Goal: Information Seeking & Learning: Obtain resource

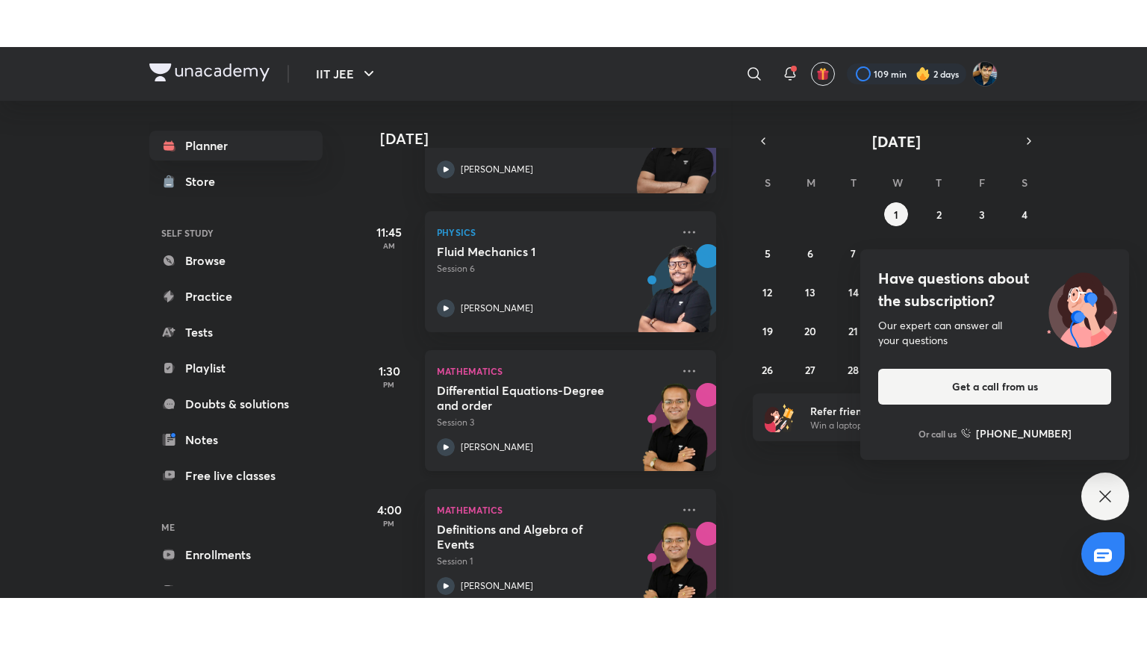
scroll to position [302, 5]
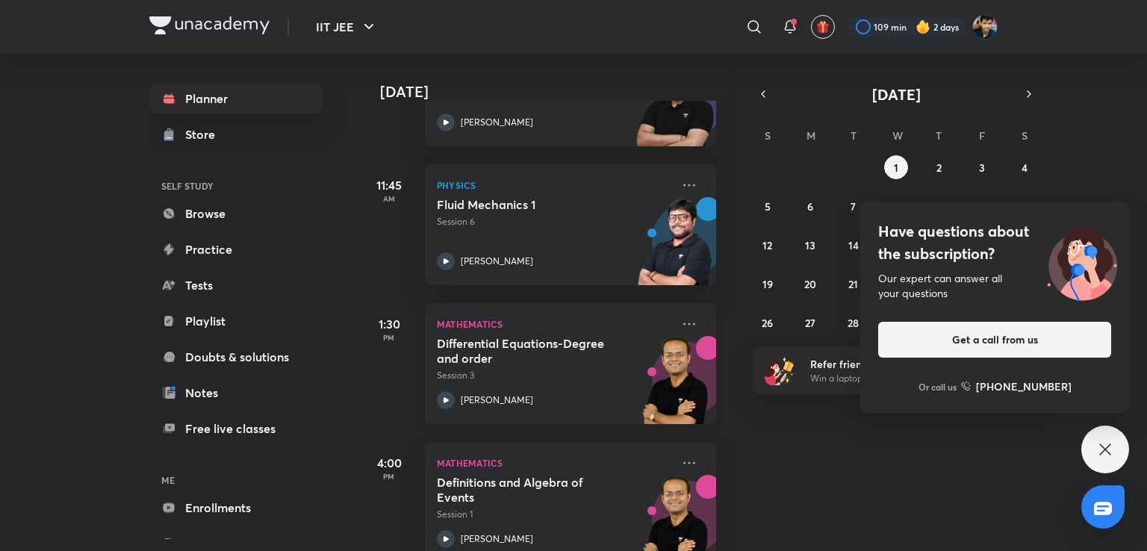
click at [585, 354] on h5 "Differential Equations-Degree and order" at bounding box center [530, 351] width 186 height 30
click at [538, 350] on h5 "Differential Equations-Degree and order" at bounding box center [530, 351] width 186 height 30
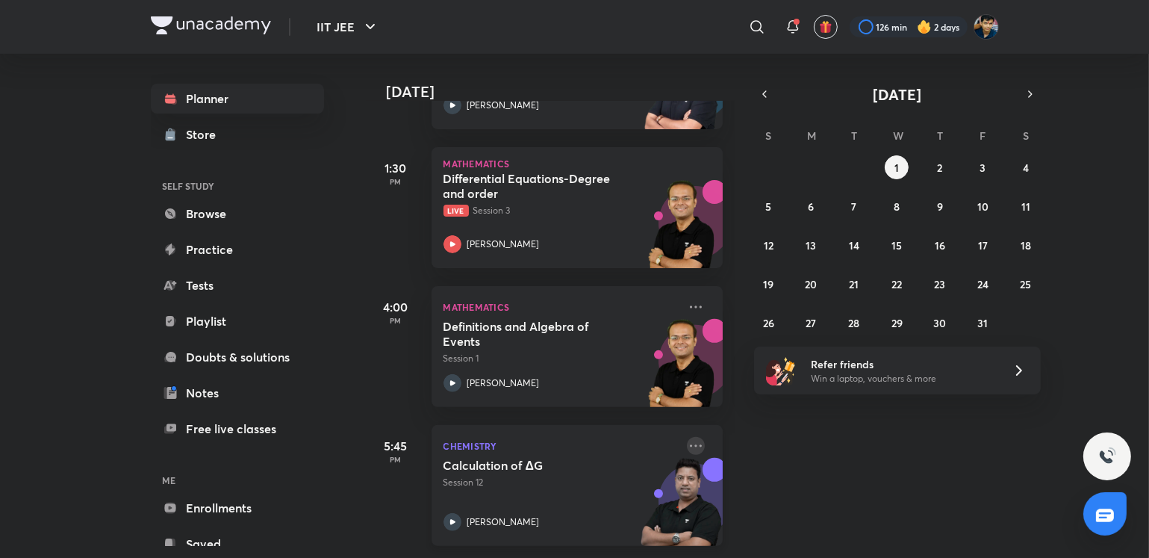
click at [687, 437] on icon at bounding box center [696, 446] width 18 height 18
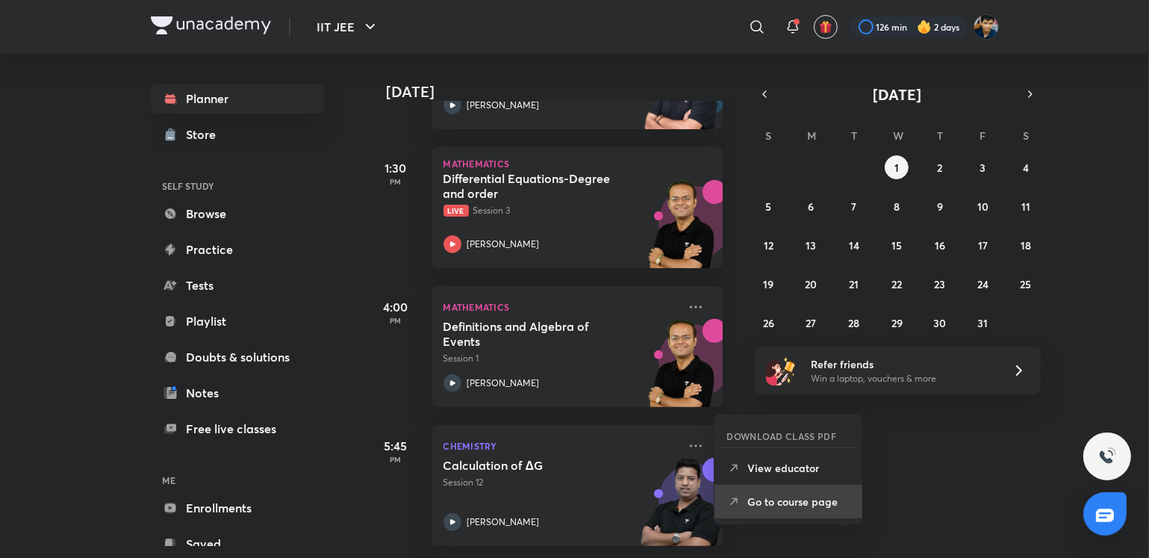
click at [753, 506] on p "Go to course page" at bounding box center [798, 502] width 103 height 16
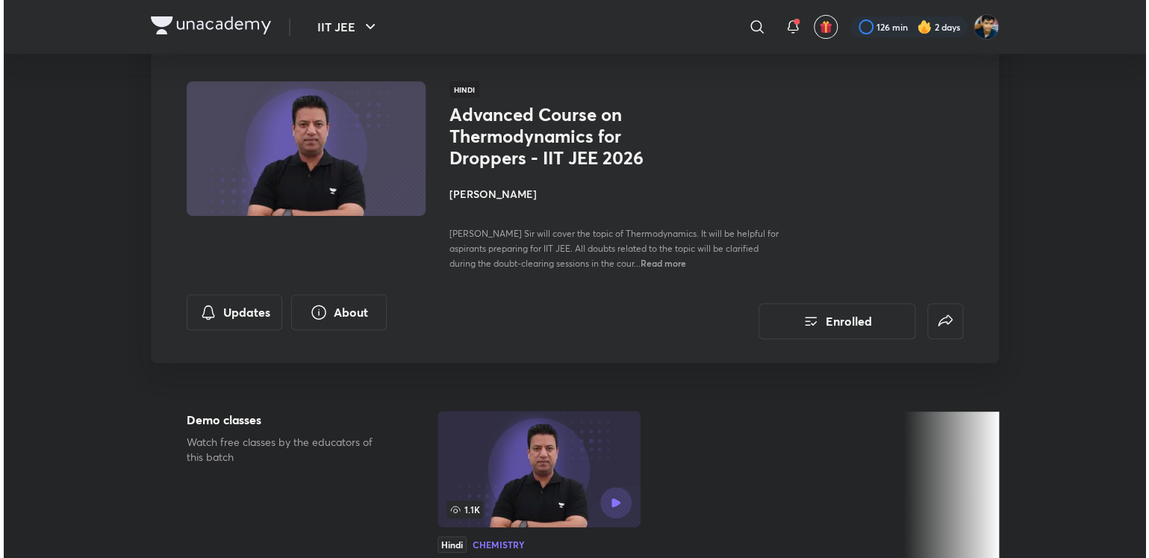
scroll to position [101, 0]
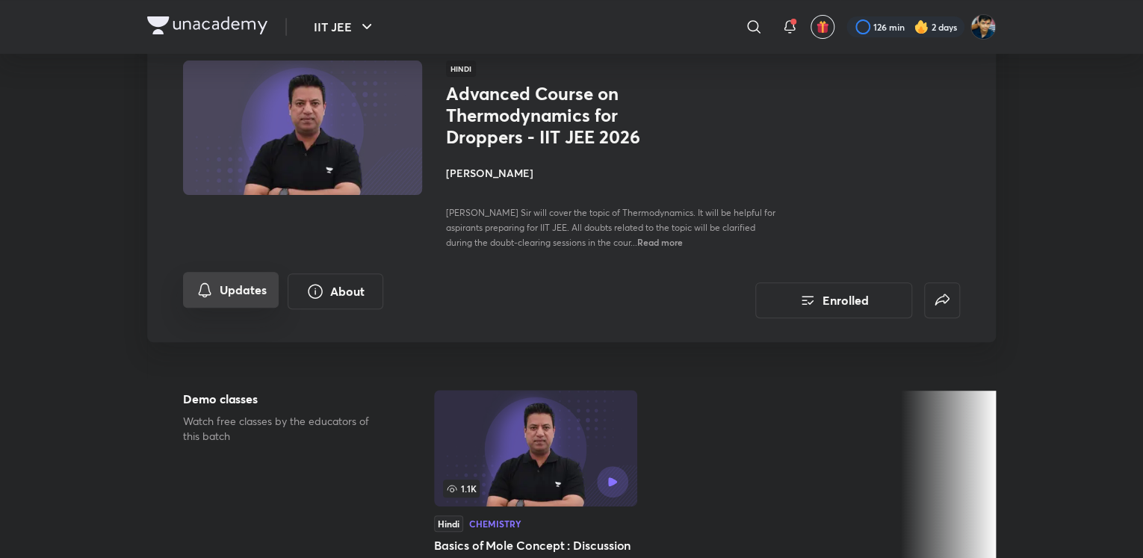
click at [251, 282] on button "Updates" at bounding box center [231, 290] width 96 height 36
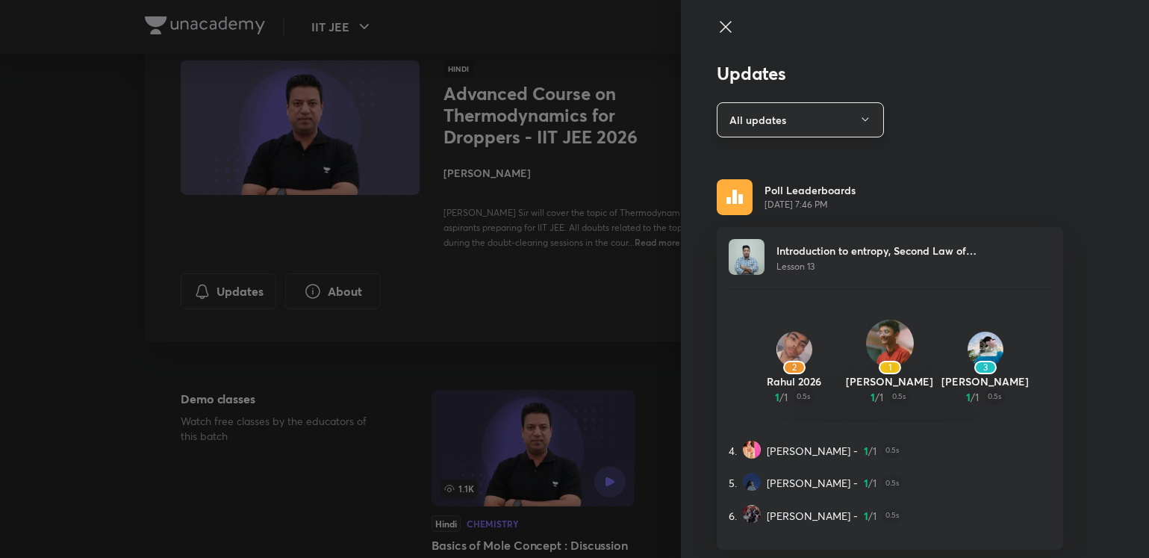
click at [749, 129] on button "All updates" at bounding box center [800, 119] width 167 height 35
click at [753, 195] on span "Attachments" at bounding box center [792, 192] width 155 height 16
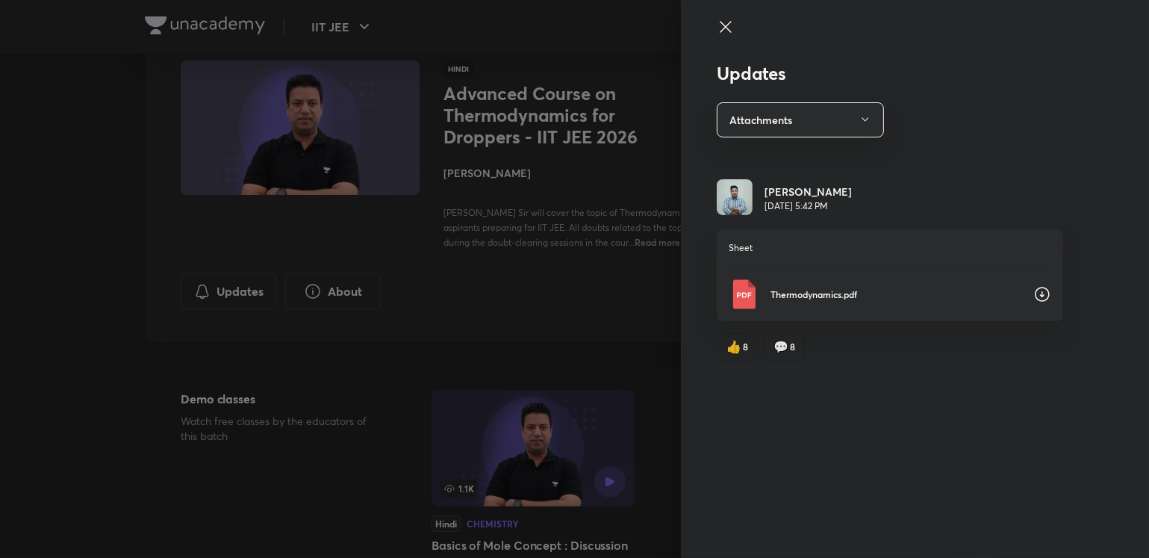
click at [854, 282] on div "Thermodynamics.pdf" at bounding box center [890, 294] width 323 height 30
